Goal: Transaction & Acquisition: Register for event/course

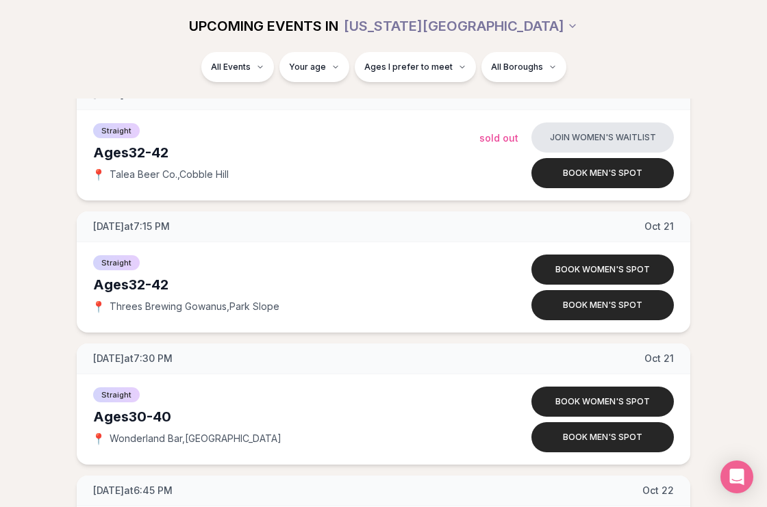
scroll to position [5227, 0]
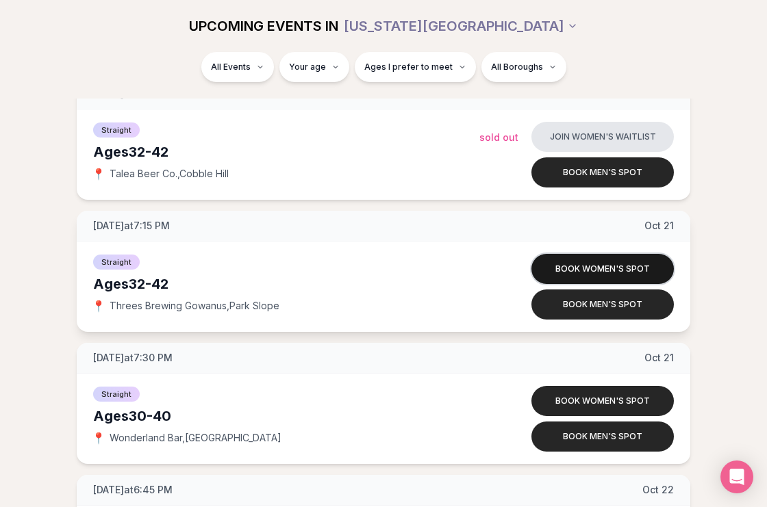
click at [578, 269] on button "Book women's spot" at bounding box center [602, 269] width 142 height 30
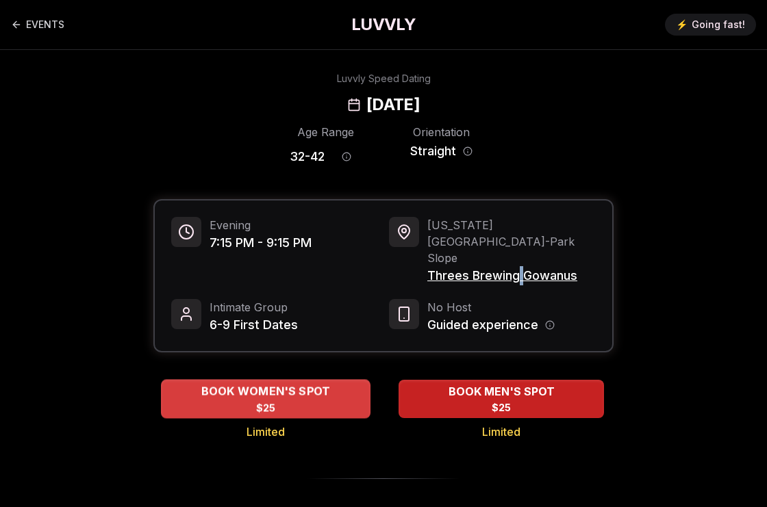
click at [294, 383] on span "BOOK WOMEN'S SPOT" at bounding box center [266, 391] width 135 height 16
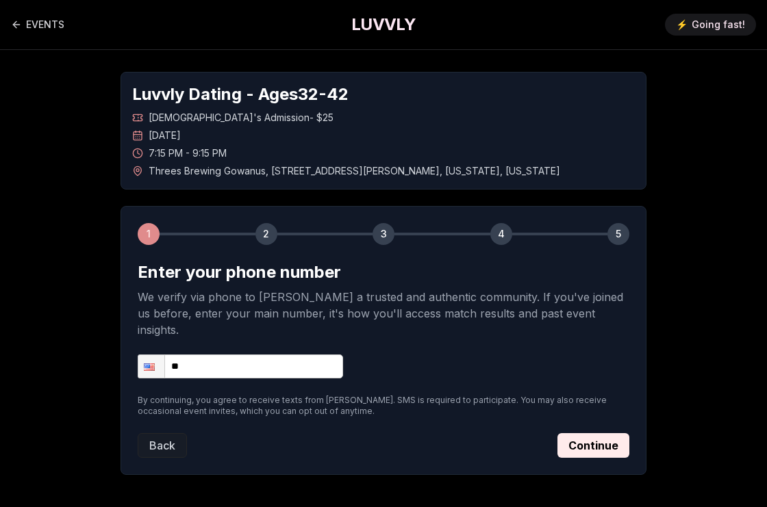
click at [298, 355] on input "**" at bounding box center [240, 367] width 205 height 24
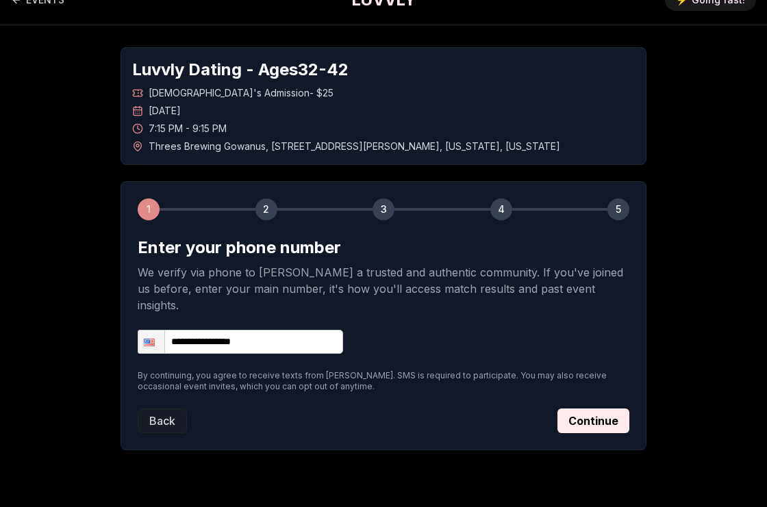
scroll to position [25, 0]
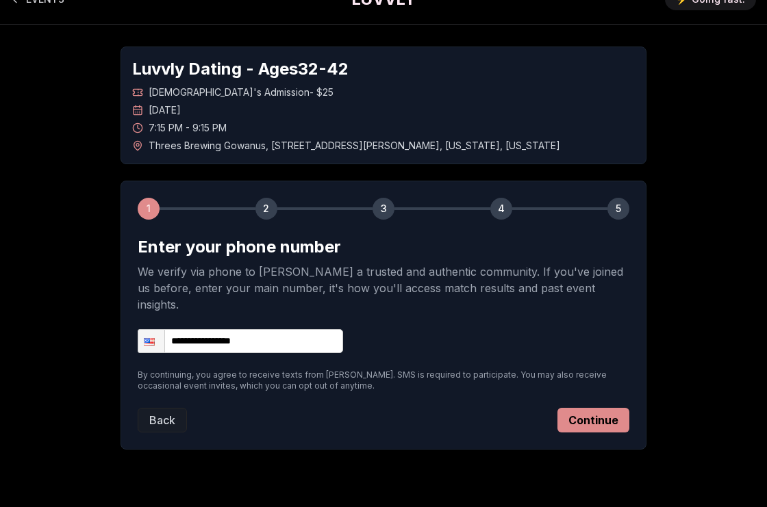
type input "**********"
click at [590, 409] on button "Continue" at bounding box center [593, 420] width 72 height 25
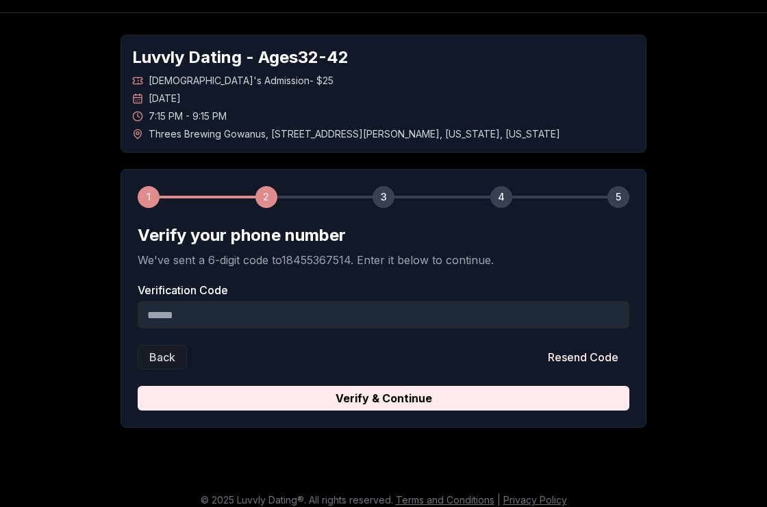
scroll to position [40, 0]
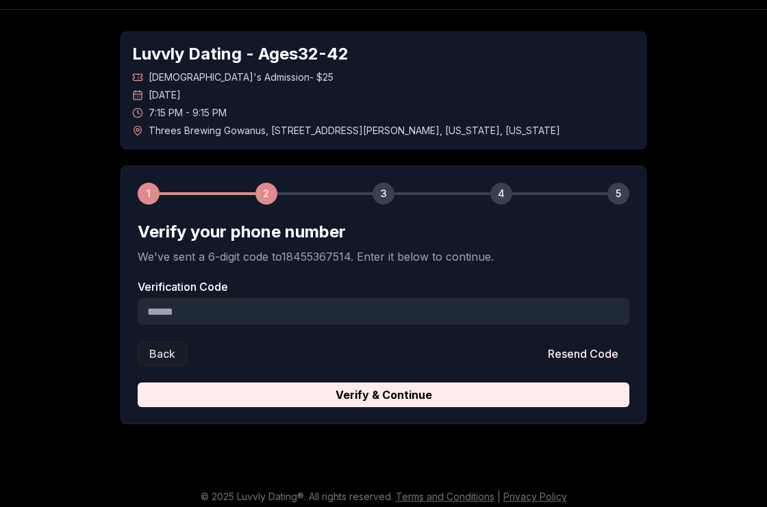
click at [386, 298] on input "Verification Code" at bounding box center [383, 311] width 491 height 27
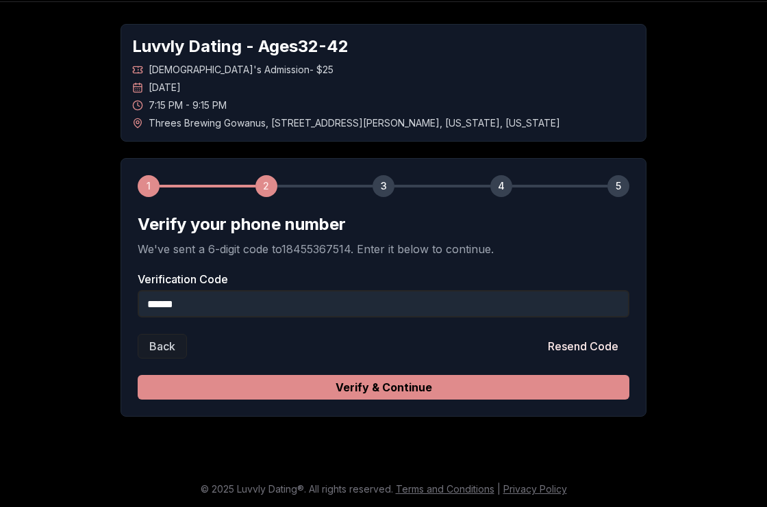
type input "******"
click at [359, 392] on button "Verify & Continue" at bounding box center [383, 387] width 491 height 25
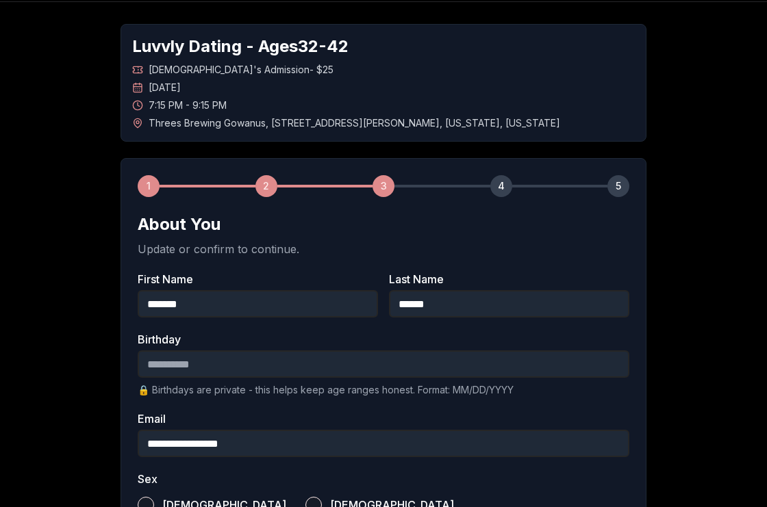
click at [345, 367] on input "Birthday" at bounding box center [383, 363] width 491 height 27
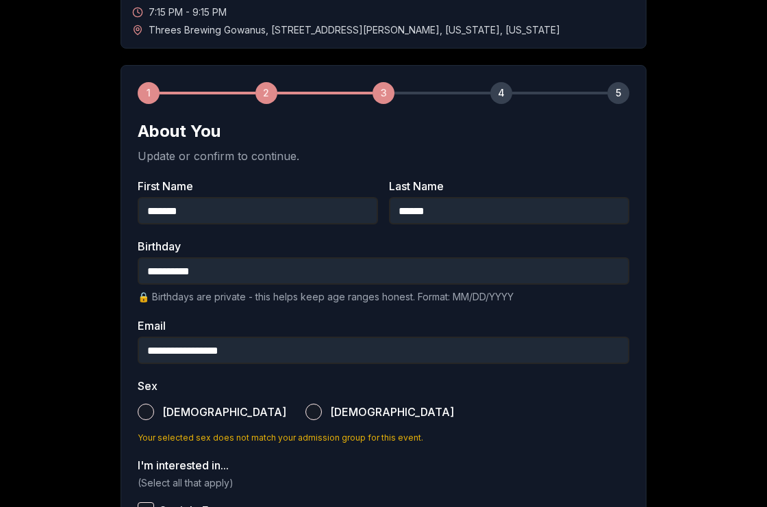
scroll to position [140, 0]
type input "**********"
click at [305, 409] on button "Female" at bounding box center [313, 413] width 16 height 16
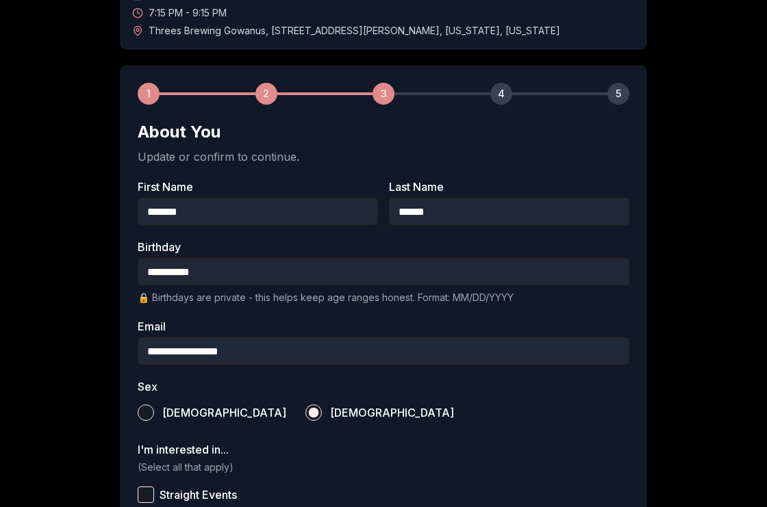
scroll to position [240, 0]
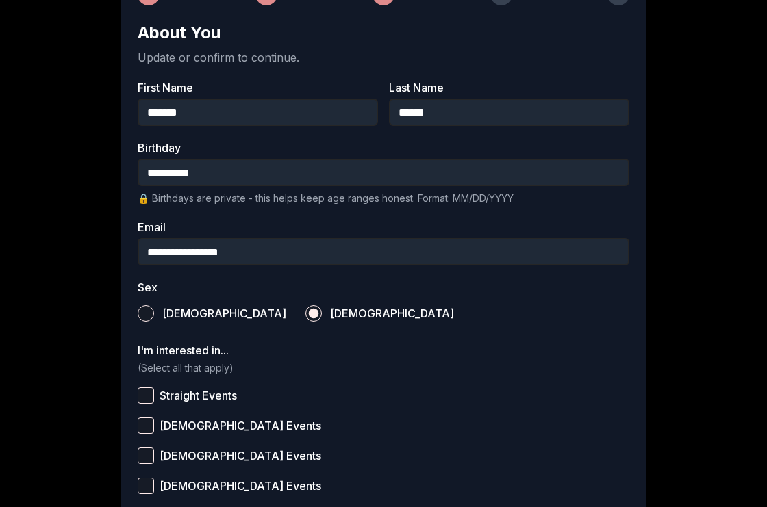
click at [148, 390] on button "Straight Events" at bounding box center [146, 395] width 16 height 16
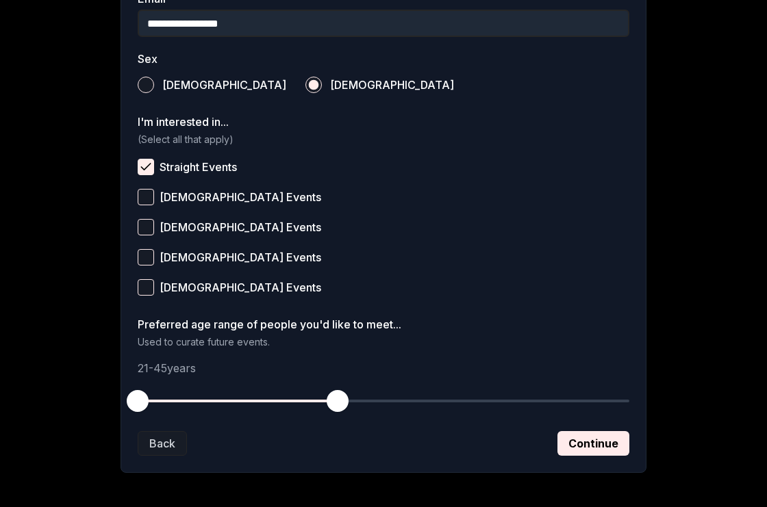
scroll to position [470, 0]
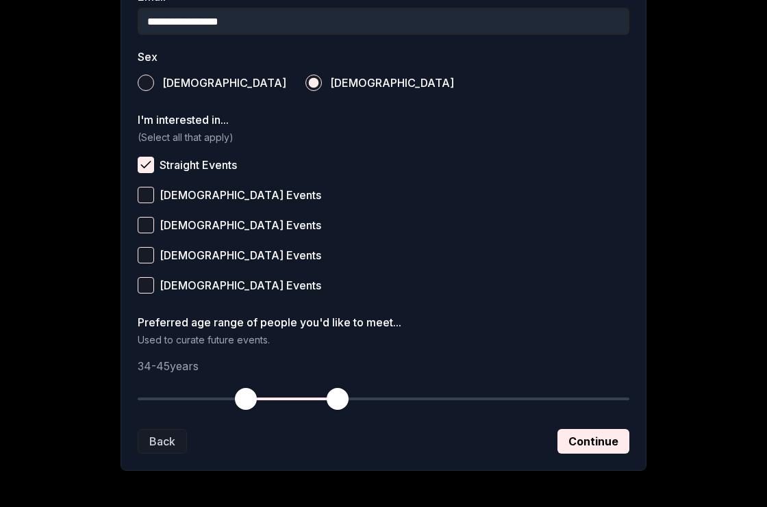
drag, startPoint x: 133, startPoint y: 401, endPoint x: 246, endPoint y: 401, distance: 113.6
click at [246, 401] on span "button" at bounding box center [246, 399] width 22 height 22
click at [588, 448] on button "Continue" at bounding box center [593, 441] width 72 height 25
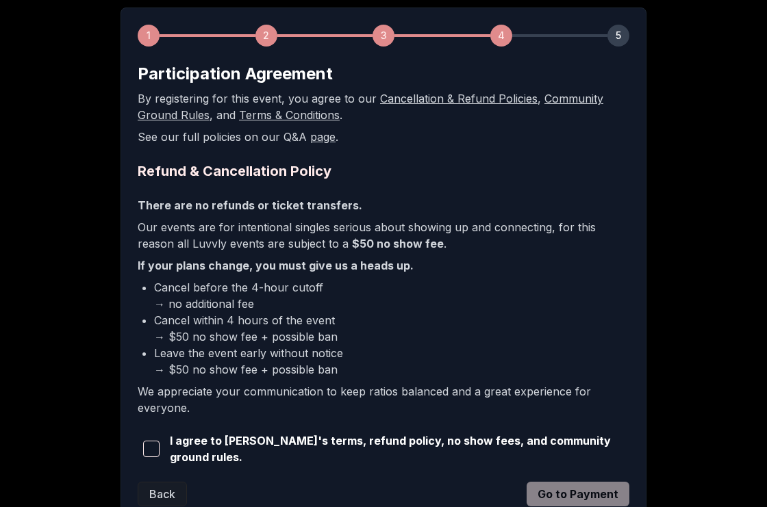
scroll to position [262, 0]
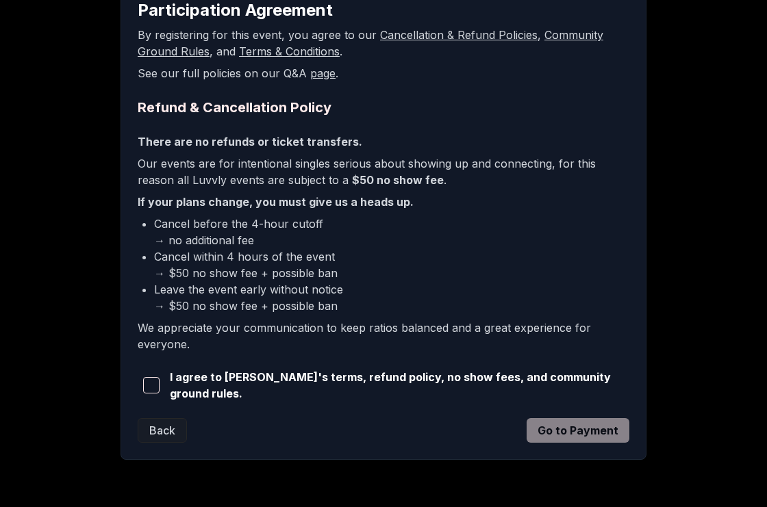
click at [151, 385] on span "button" at bounding box center [151, 385] width 16 height 16
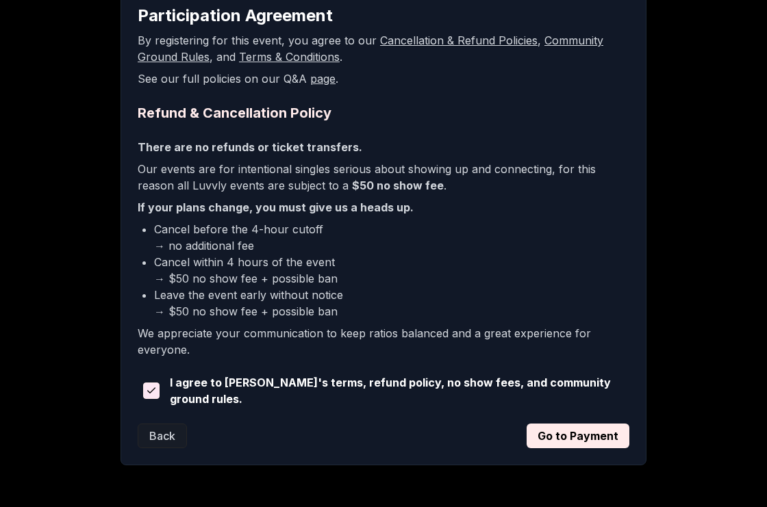
scroll to position [259, 0]
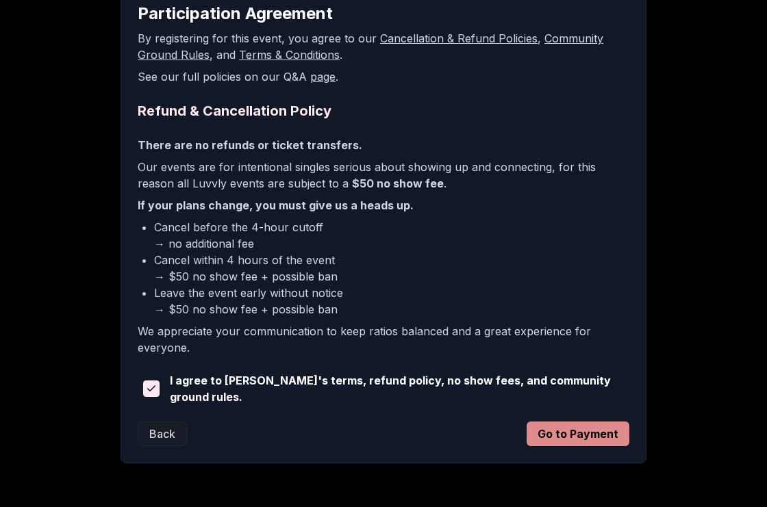
click at [541, 435] on button "Go to Payment" at bounding box center [577, 434] width 103 height 25
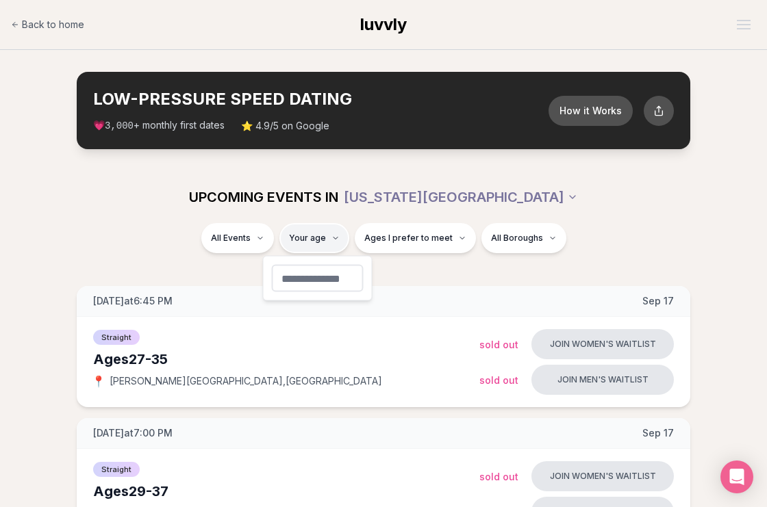
type input "**"
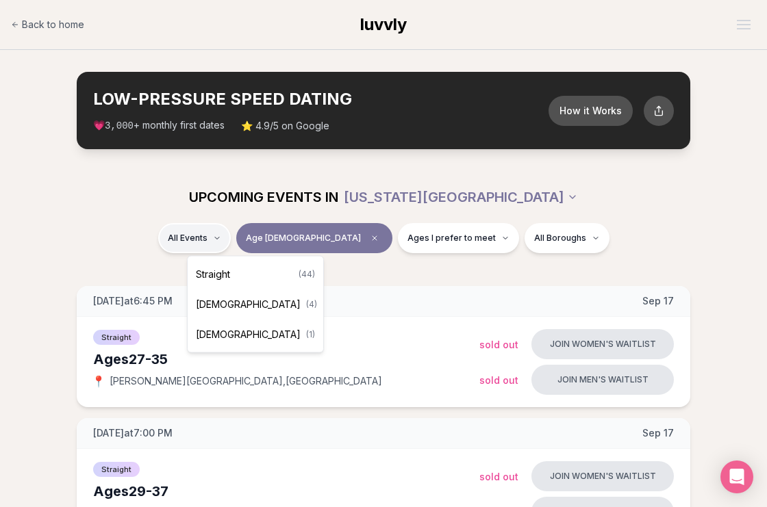
click at [235, 274] on div "Straight ( 44 )" at bounding box center [255, 274] width 130 height 30
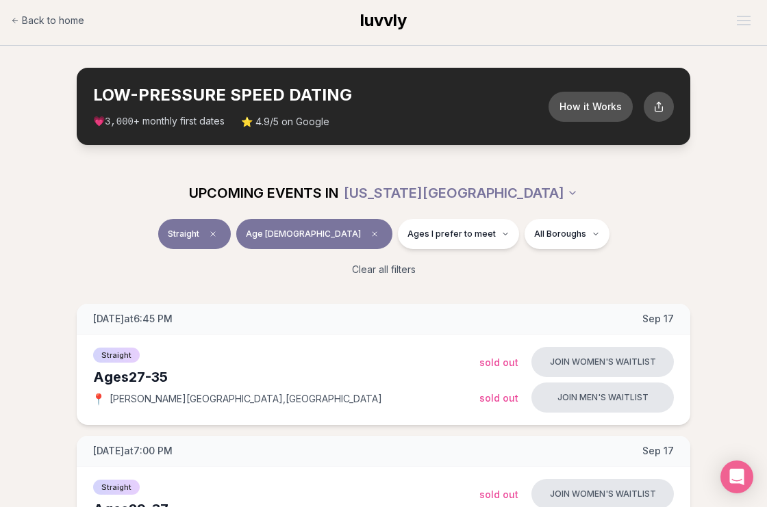
scroll to position [6, 0]
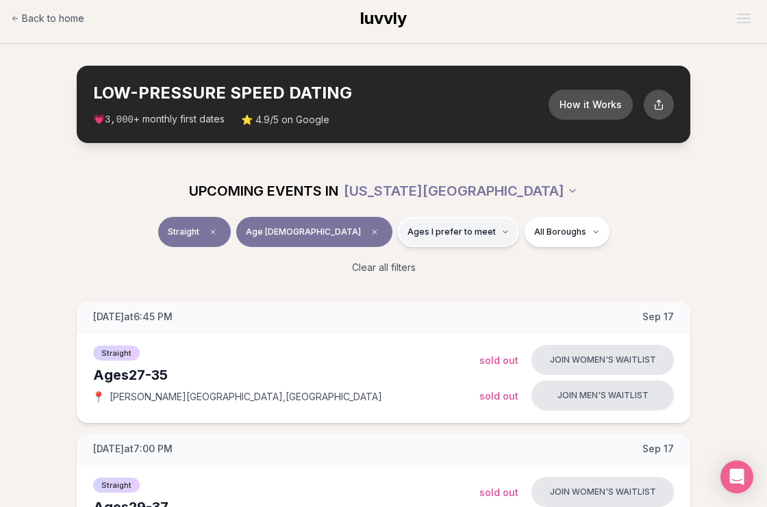
click at [424, 227] on span "Ages I prefer to meet" at bounding box center [451, 232] width 88 height 11
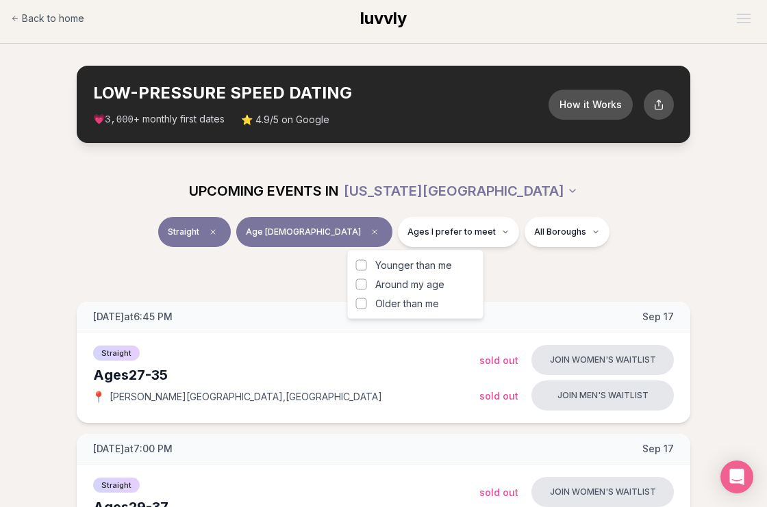
click at [400, 287] on span "Around my age" at bounding box center [409, 285] width 69 height 14
click at [367, 287] on button "Around my age" at bounding box center [361, 284] width 11 height 11
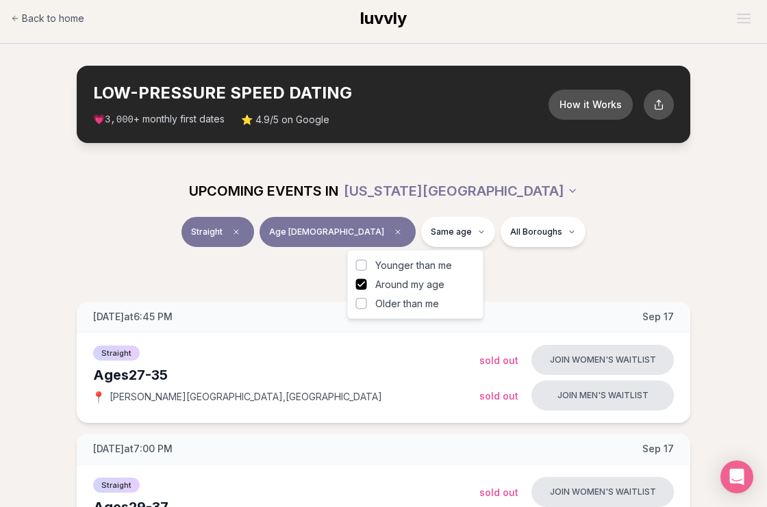
click at [562, 253] on div "Clear all filters" at bounding box center [383, 268] width 745 height 30
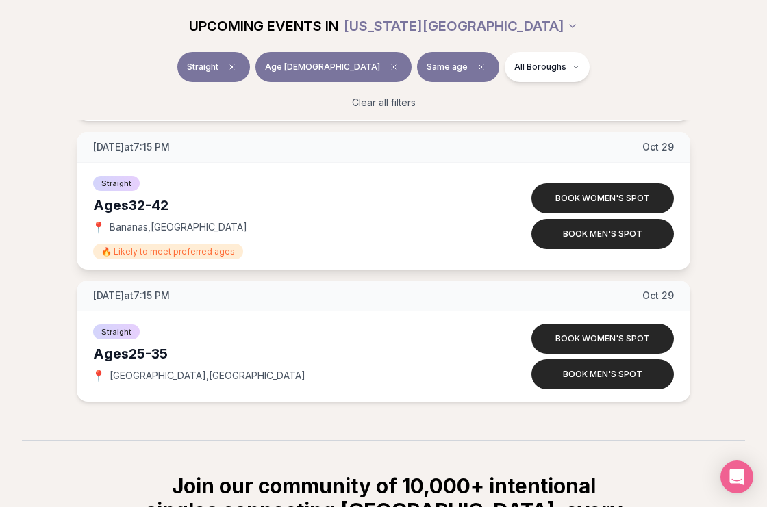
scroll to position [6071, 0]
